Goal: Task Accomplishment & Management: Complete application form

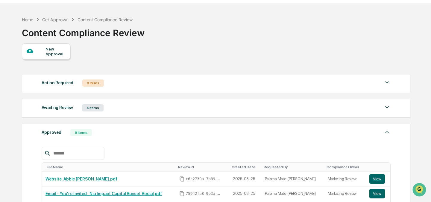
click at [104, 113] on div "Awaiting Review 4 Items File Name Review Id Created Date Requested By Complianc…" at bounding box center [216, 108] width 389 height 19
click at [117, 109] on div "Awaiting Review 4 Items" at bounding box center [216, 108] width 349 height 8
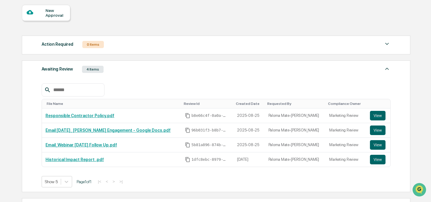
scroll to position [54, 0]
click at [121, 71] on div "Awaiting Review 4 Items" at bounding box center [216, 69] width 349 height 8
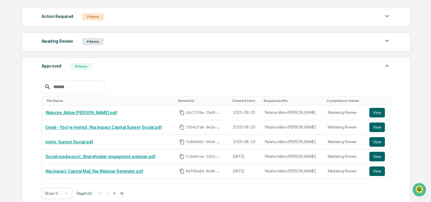
scroll to position [83, 0]
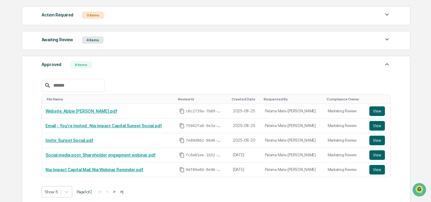
click at [133, 72] on div "File Name Review Id Created Date Requested By Compliance Owner Website_Abbie [P…" at bounding box center [216, 134] width 349 height 128
click at [134, 66] on div "Approved 9 Items" at bounding box center [216, 65] width 349 height 8
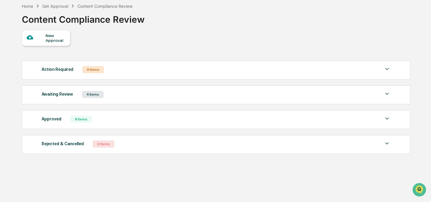
scroll to position [28, 0]
click at [131, 75] on div "Action Required 0 Items No data to display Show 5 Page 1 of 0 |< < > >|" at bounding box center [216, 70] width 389 height 19
click at [131, 96] on div "Awaiting Review 4 Items" at bounding box center [216, 94] width 349 height 8
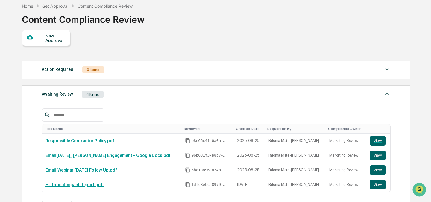
scroll to position [83, 0]
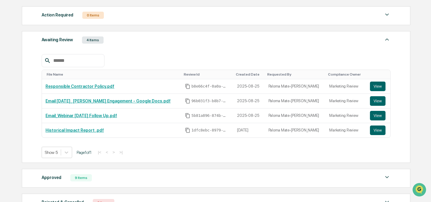
click at [139, 44] on div "Awaiting Review 4 Items" at bounding box center [216, 40] width 349 height 8
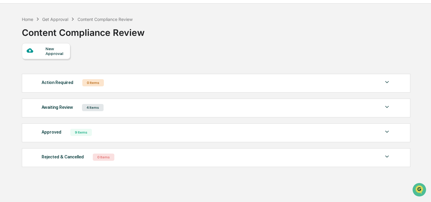
scroll to position [0, 0]
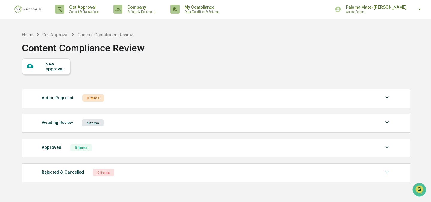
click at [55, 65] on div "New Approval" at bounding box center [56, 67] width 20 height 10
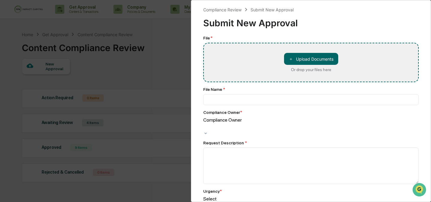
type input "**********"
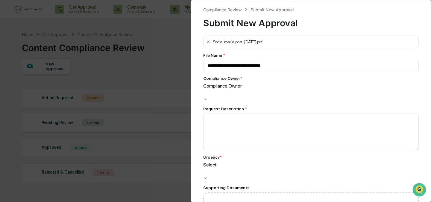
click at [205, 92] on div at bounding box center [204, 93] width 1 height 7
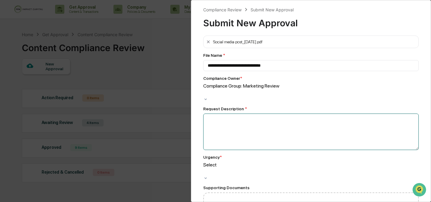
click at [233, 128] on textarea at bounding box center [311, 132] width 216 height 37
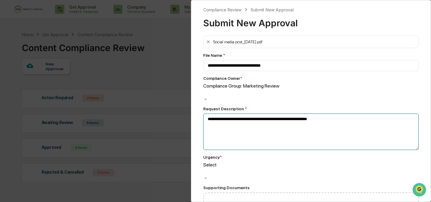
type textarea "**********"
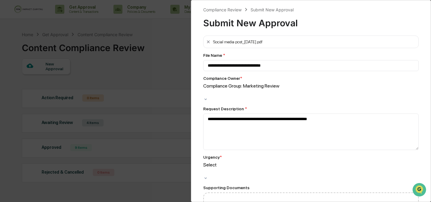
click at [205, 96] on div at bounding box center [204, 93] width 1 height 7
click at [205, 169] on div at bounding box center [204, 172] width 1 height 7
click at [197, 172] on div "**********" at bounding box center [311, 101] width 240 height 202
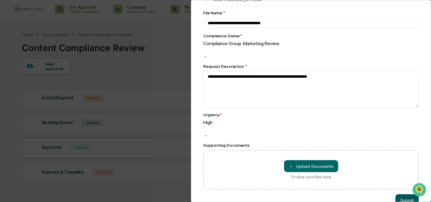
click at [404, 195] on button "Submit" at bounding box center [406, 201] width 23 height 12
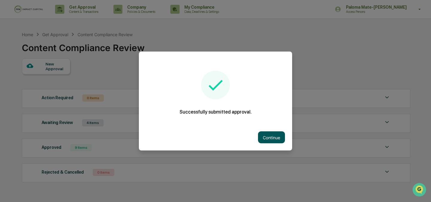
click at [272, 137] on button "Continue" at bounding box center [271, 138] width 27 height 12
